Goal: Information Seeking & Learning: Learn about a topic

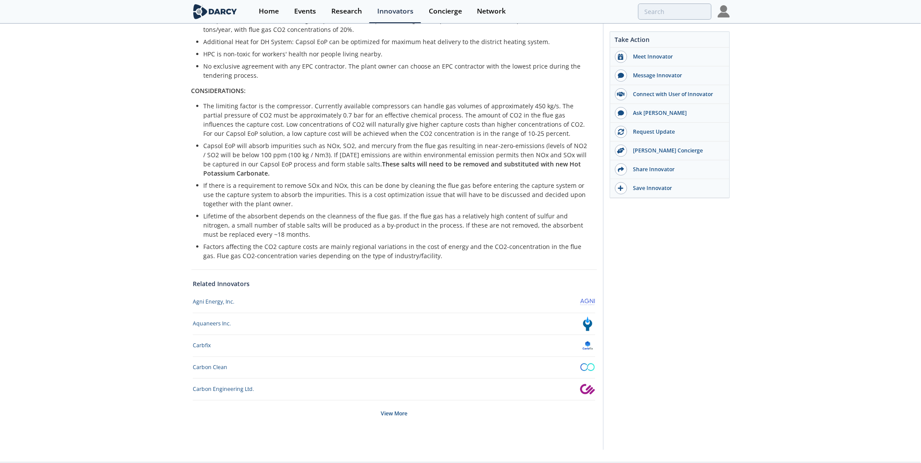
scroll to position [409, 0]
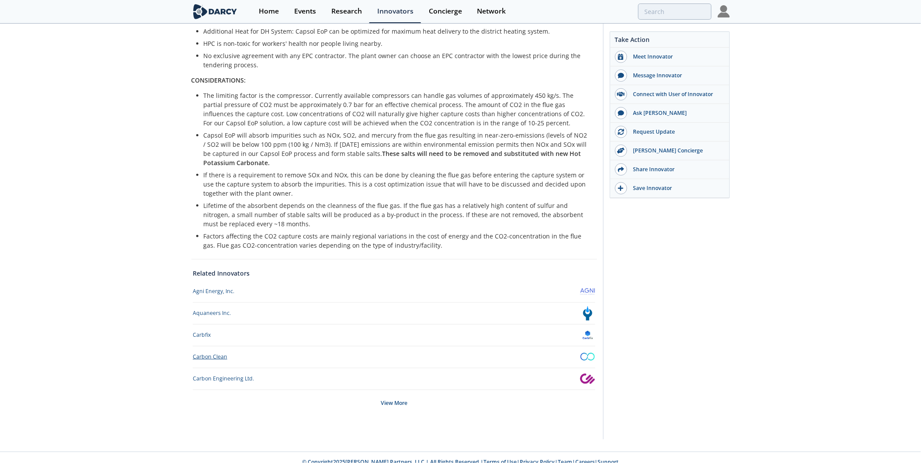
click at [197, 353] on div "Carbon Clean" at bounding box center [210, 357] width 35 height 8
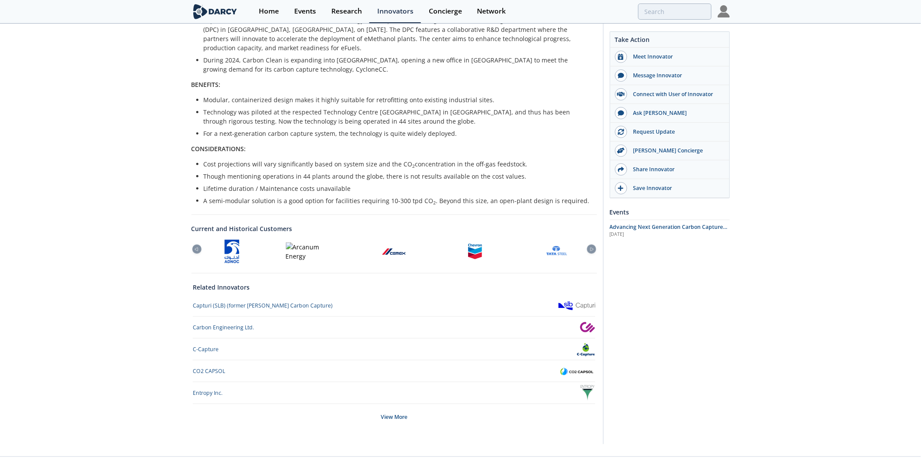
scroll to position [271, 0]
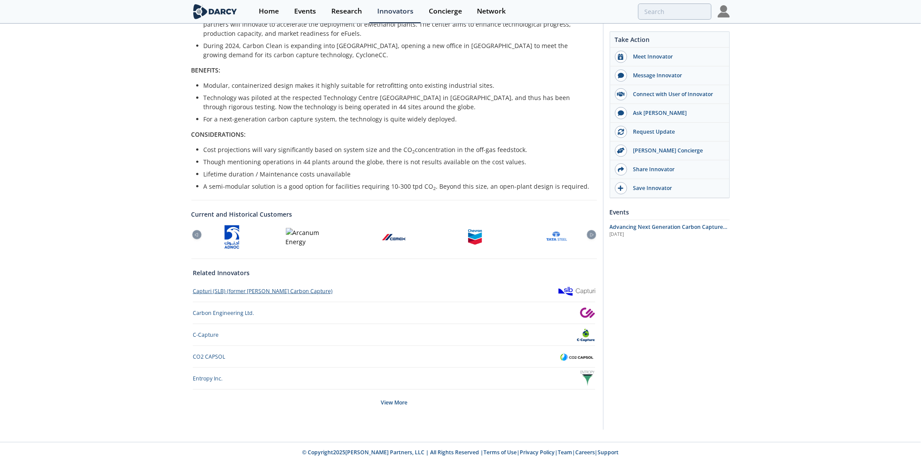
click at [273, 294] on div "Capturi (SLB) (former [PERSON_NAME] Carbon Capture)" at bounding box center [263, 292] width 140 height 8
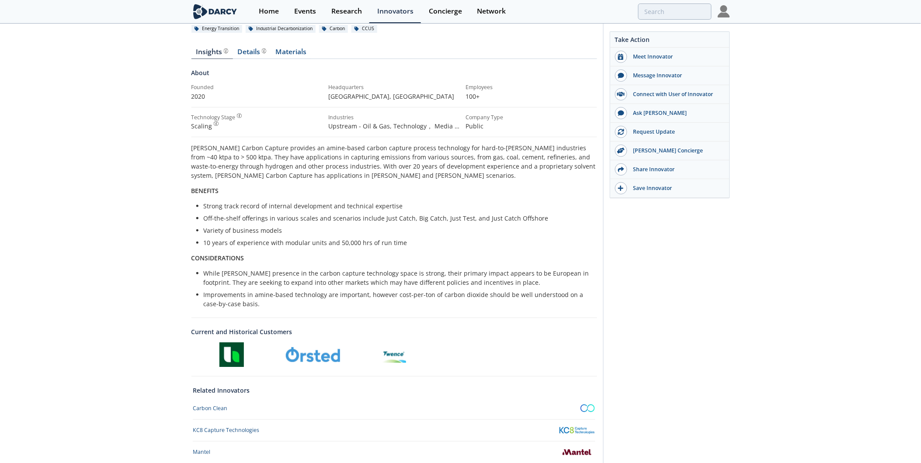
scroll to position [156, 0]
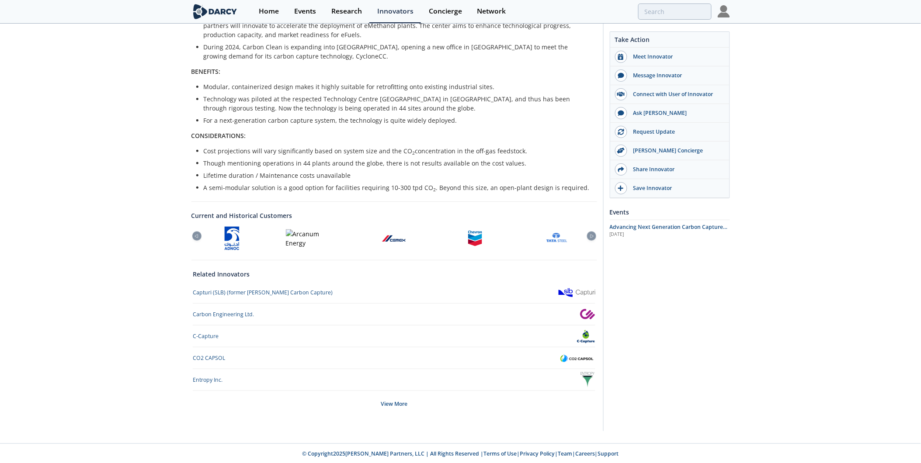
scroll to position [271, 0]
click at [202, 380] on div "Entropy Inc." at bounding box center [208, 379] width 30 height 8
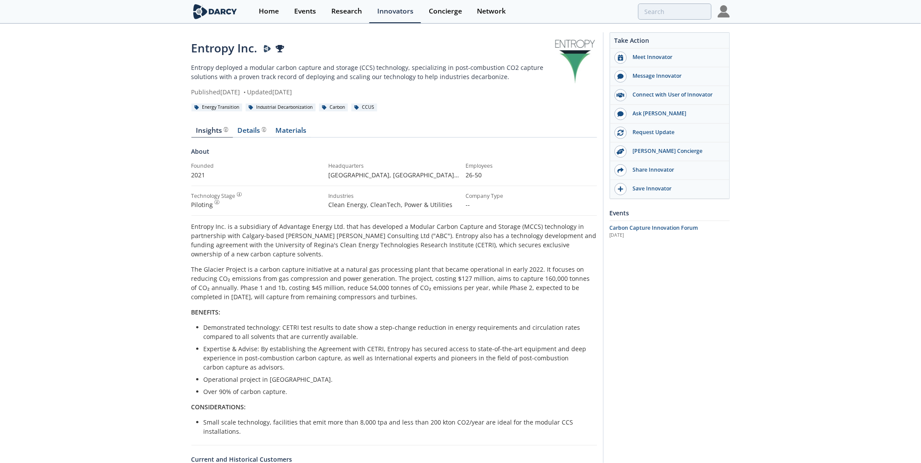
click at [670, 380] on div "Take Action Meet Innovator Message Innovator Connect with User of Innovator Ask…" at bounding box center [666, 352] width 127 height 641
click at [746, 411] on div "Entropy Inc. Entropy deployed a modular carbon capture and storage (CCS) techno…" at bounding box center [460, 354] width 921 height 661
click at [791, 348] on div "Entropy Inc. Entropy deployed a modular carbon capture and storage (CCS) techno…" at bounding box center [460, 354] width 921 height 661
